Goal: Information Seeking & Learning: Learn about a topic

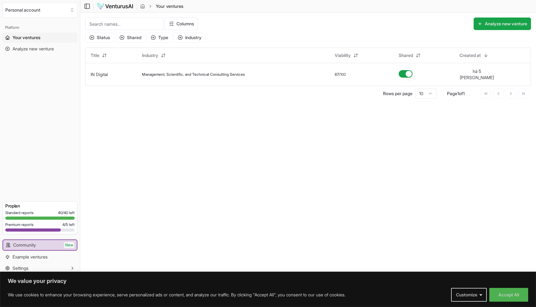
click at [39, 37] on span "Your ventures" at bounding box center [27, 37] width 28 height 6
click at [28, 36] on span "Your ventures" at bounding box center [27, 37] width 28 height 6
click at [149, 73] on span "Management, Scientific, and Technical Consulting Services" at bounding box center [193, 74] width 103 height 5
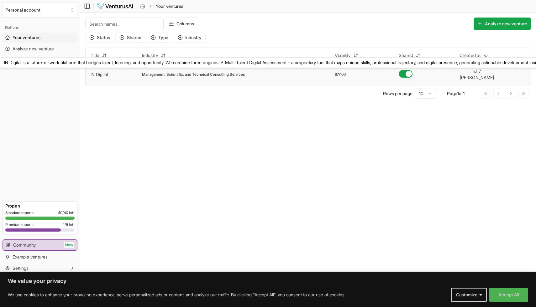
click at [102, 72] on link "IN Digital" at bounding box center [99, 74] width 17 height 5
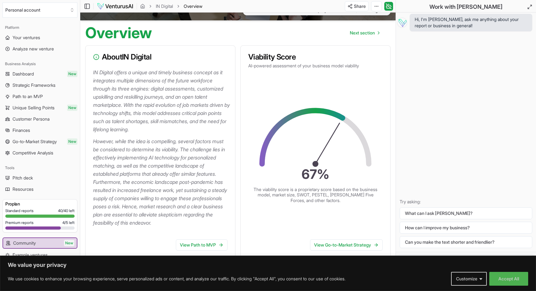
scroll to position [53, 0]
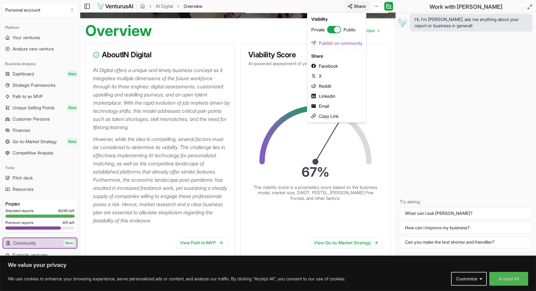
click at [355, 5] on html "We value your privacy We use cookies to enhance your browsing experience, serve…" at bounding box center [268, 92] width 536 height 291
click at [332, 117] on div "Copy Link" at bounding box center [337, 116] width 56 height 10
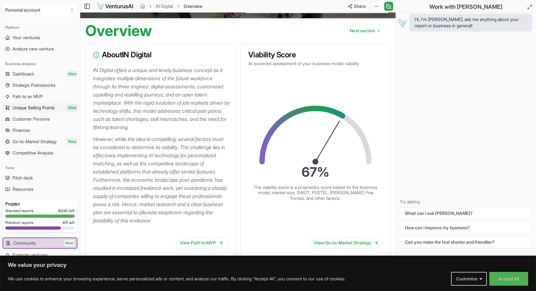
click at [41, 107] on span "Unique Selling Points" at bounding box center [34, 108] width 42 height 6
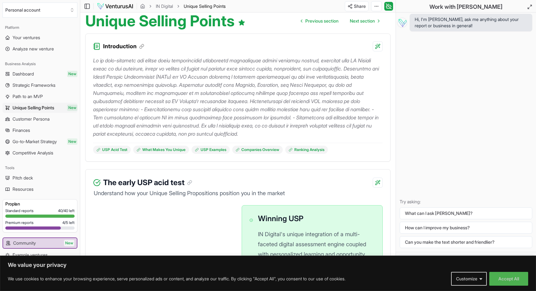
scroll to position [61, 0]
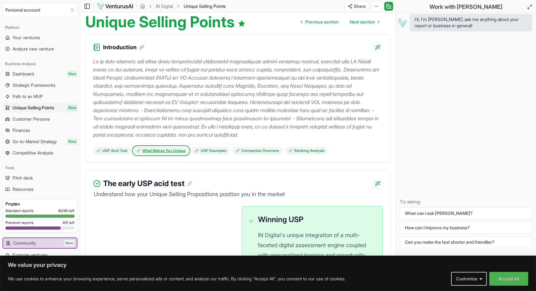
click at [184, 151] on link "What Makes You Unique" at bounding box center [161, 151] width 56 height 8
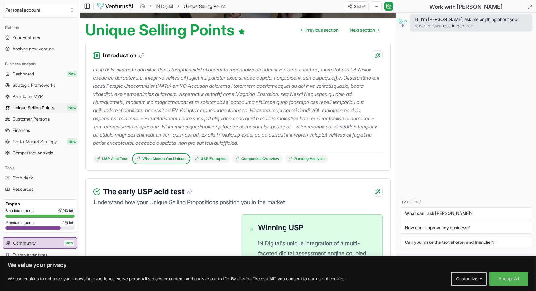
scroll to position [52, 0]
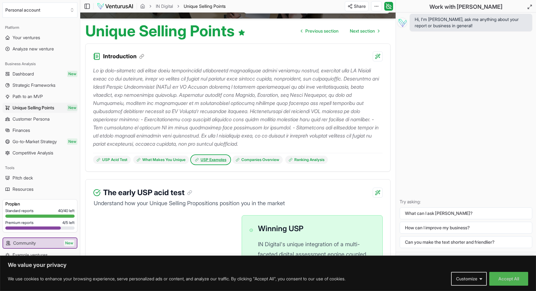
click at [210, 161] on link "USP Examples" at bounding box center [210, 160] width 38 height 8
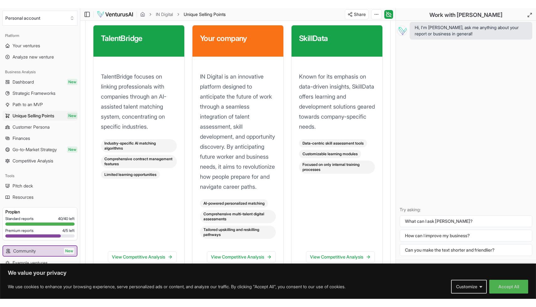
scroll to position [950, 0]
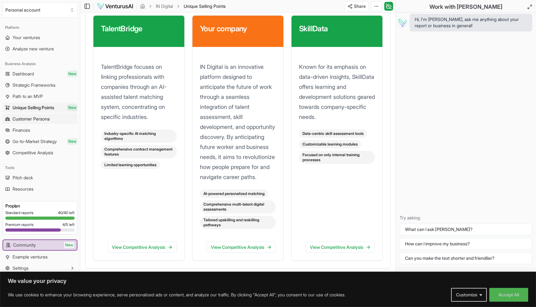
click at [46, 117] on span "Customer Persona" at bounding box center [31, 119] width 37 height 6
click at [43, 142] on span "Go-to-Market Strategy" at bounding box center [35, 142] width 44 height 6
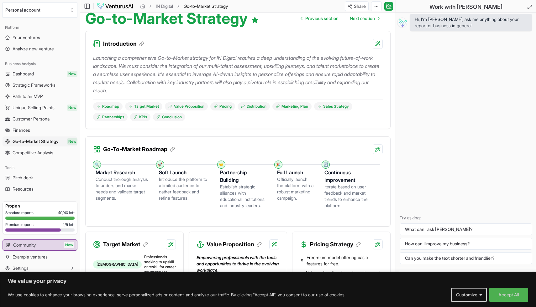
scroll to position [82, 0]
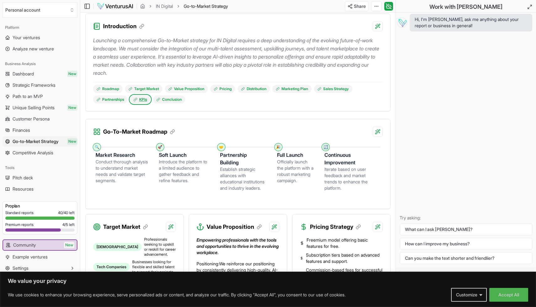
click at [140, 100] on link "KPIs" at bounding box center [140, 100] width 20 height 8
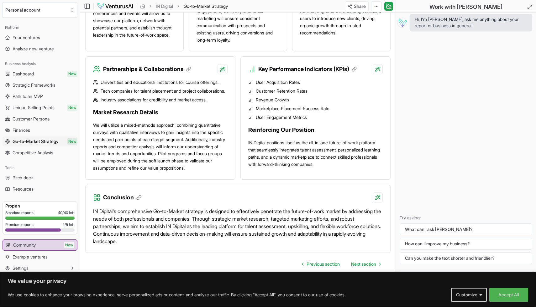
scroll to position [648, 0]
click at [189, 72] on icon at bounding box center [189, 69] width 6 height 6
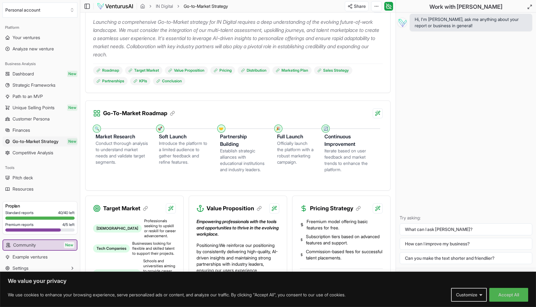
scroll to position [101, 0]
click at [33, 39] on span "Your ventures" at bounding box center [27, 37] width 28 height 6
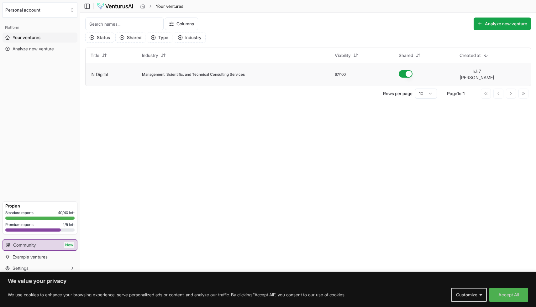
click at [102, 72] on link "IN Digital" at bounding box center [99, 74] width 17 height 5
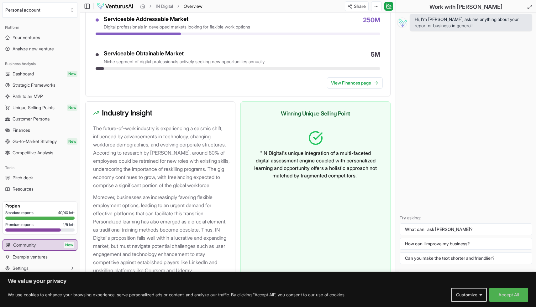
scroll to position [613, 0]
